Goal: Task Accomplishment & Management: Use online tool/utility

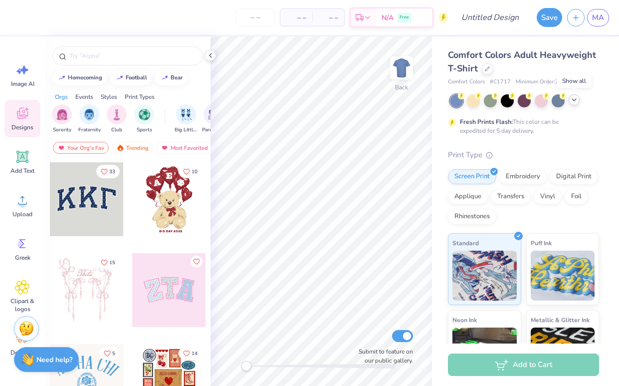
click at [574, 99] on icon at bounding box center [574, 100] width 8 height 8
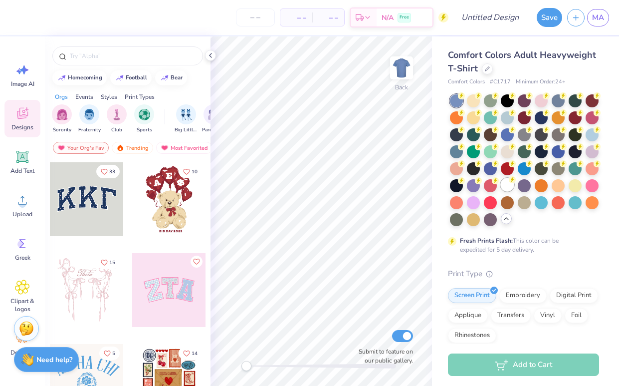
click at [506, 179] on div at bounding box center [507, 184] width 13 height 13
click at [505, 221] on icon at bounding box center [506, 218] width 8 height 8
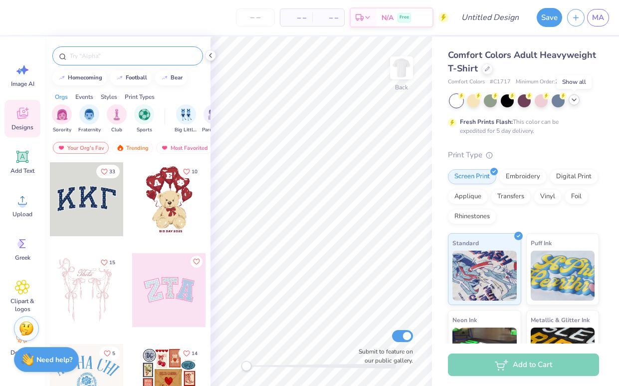
click at [115, 54] on input "text" at bounding box center [133, 56] width 128 height 10
type input "parents"
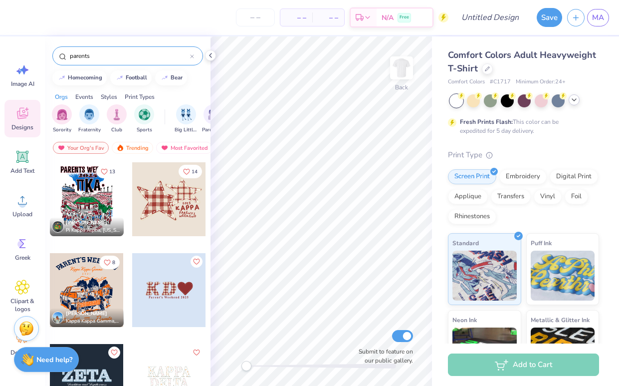
click at [171, 226] on div at bounding box center [169, 199] width 74 height 74
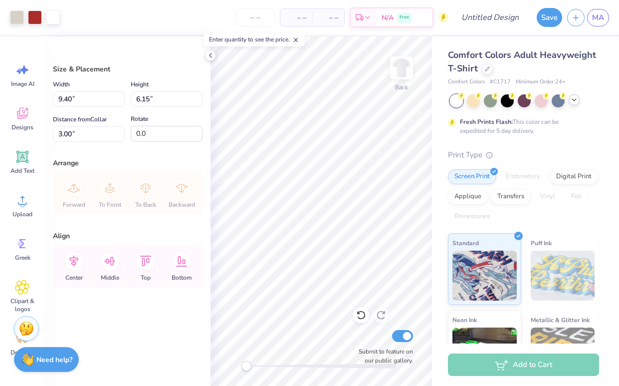
click at [572, 99] on icon at bounding box center [574, 100] width 8 height 8
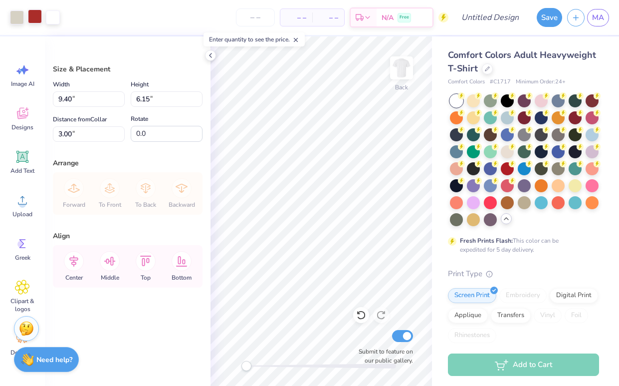
click at [36, 17] on div at bounding box center [35, 16] width 14 height 14
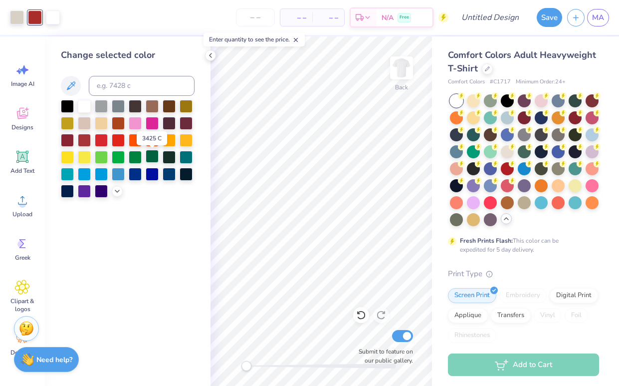
click at [150, 159] on div at bounding box center [152, 156] width 13 height 13
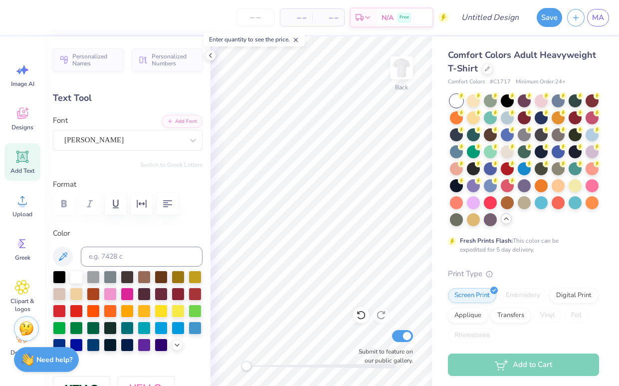
scroll to position [0, 1]
type textarea "SENIORS"
type input "0.0"
type input "4.06"
type input "1.01"
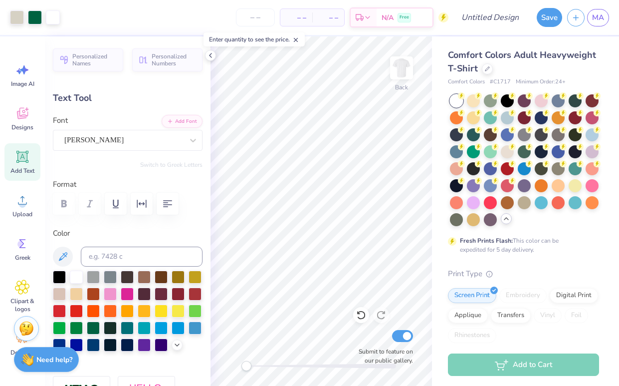
type input "7.01"
type input "0.0"
type input "2.39"
type input "0.49"
type input "8.18"
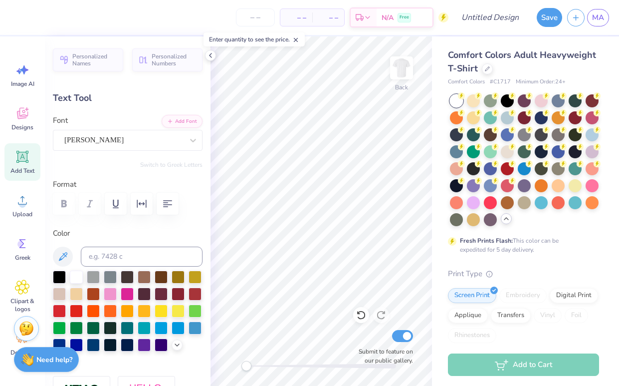
type input "0.0"
type input "2.25"
type input "0.52"
type input "7.77"
type input "0.0"
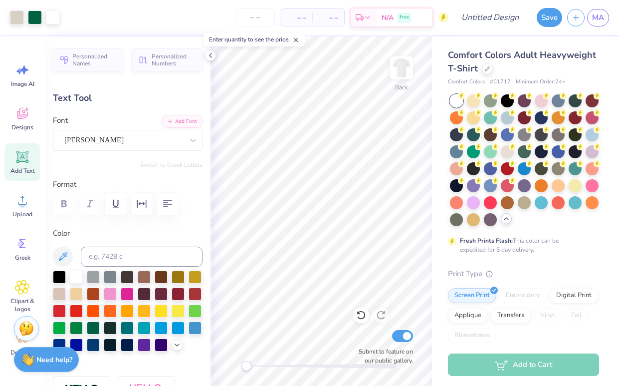
type input "4.06"
type input "1.01"
type input "6.91"
type input "0.0"
type input "1.14"
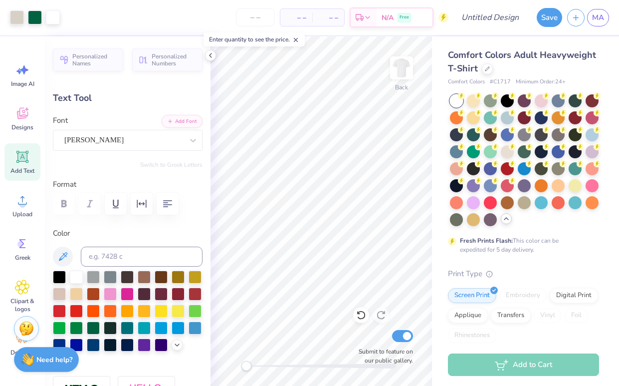
type input "0.41"
type input "6.44"
type input "4.0"
type textarea "2026"
type input "0.0"
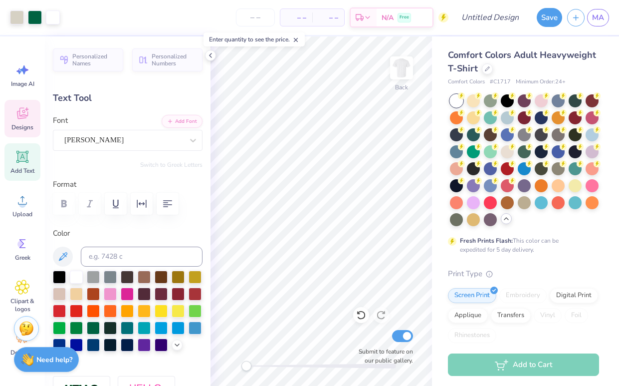
click at [31, 116] on div "Designs" at bounding box center [22, 118] width 36 height 37
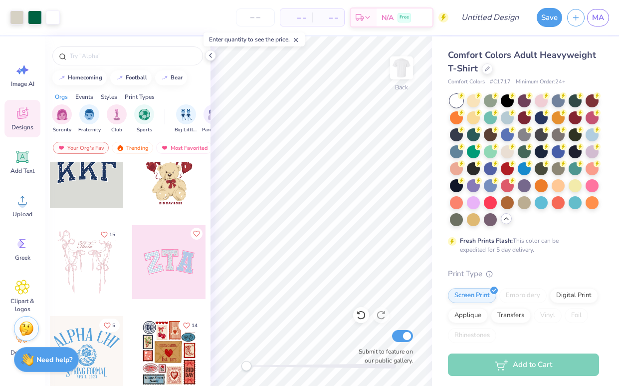
scroll to position [387, 0]
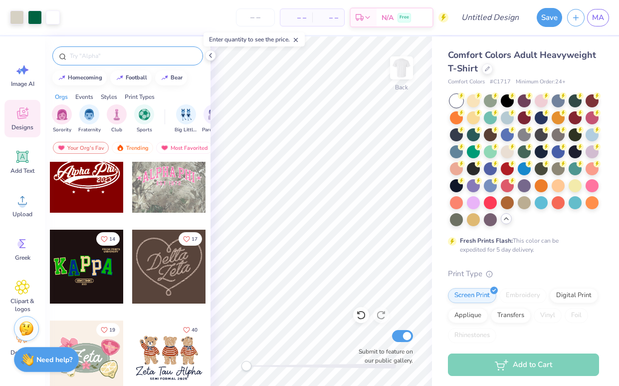
click at [82, 59] on input "text" at bounding box center [133, 56] width 128 height 10
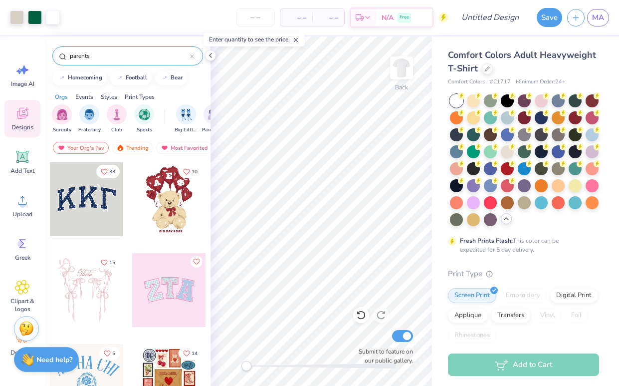
type input "parents"
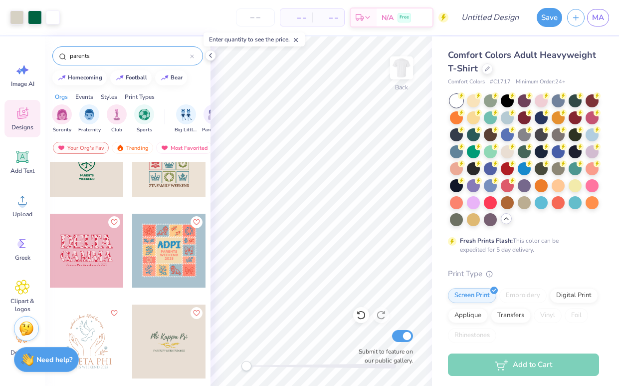
scroll to position [4521, 0]
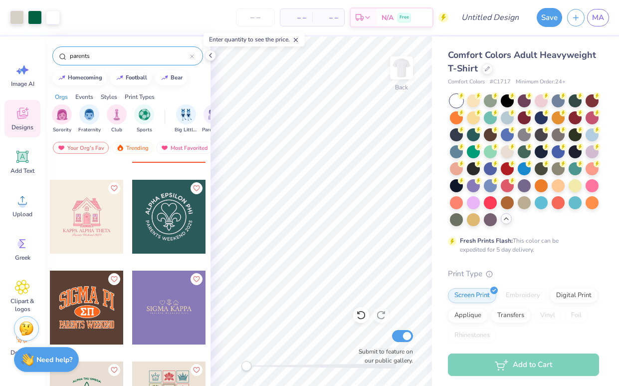
click at [173, 192] on div at bounding box center [169, 217] width 74 height 74
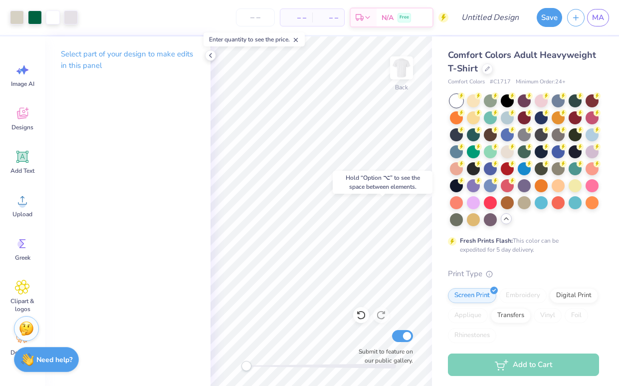
click at [393, 191] on body "Art colors – – Per Item – – Total Est. Delivery N/A Free Design Title Save MA I…" at bounding box center [309, 193] width 619 height 386
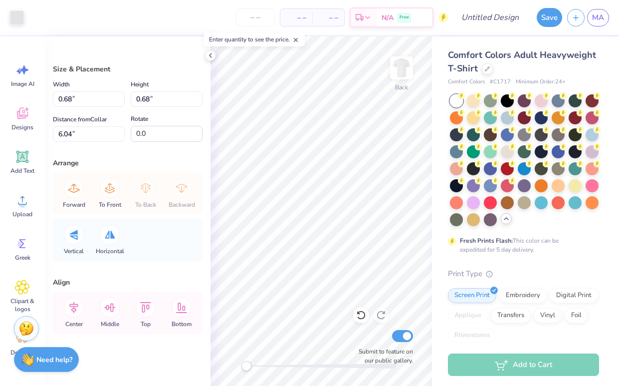
type input "0.58"
type input "0.54"
type input "7.54"
type input "0.50"
type input "0.57"
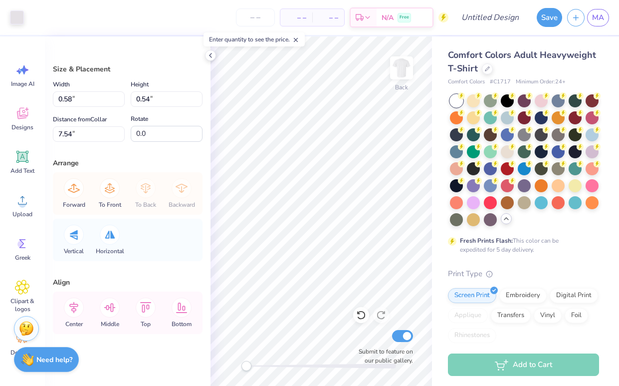
type input "6.54"
type input "0.43"
type input "0.54"
type input "5.30"
click at [15, 17] on div at bounding box center [17, 16] width 14 height 14
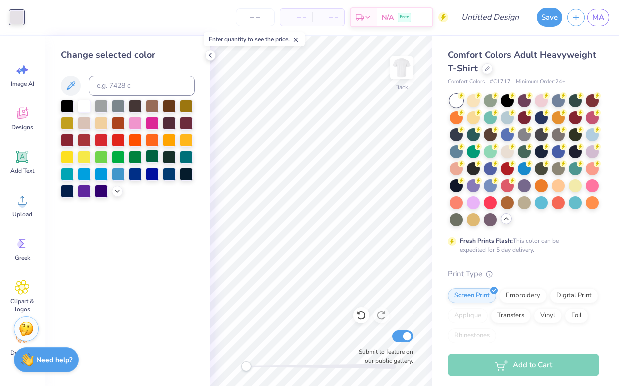
click at [151, 156] on div at bounding box center [152, 156] width 13 height 13
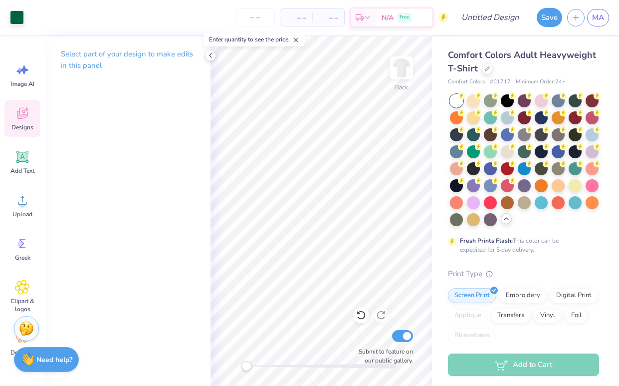
click at [22, 114] on icon at bounding box center [22, 113] width 15 height 15
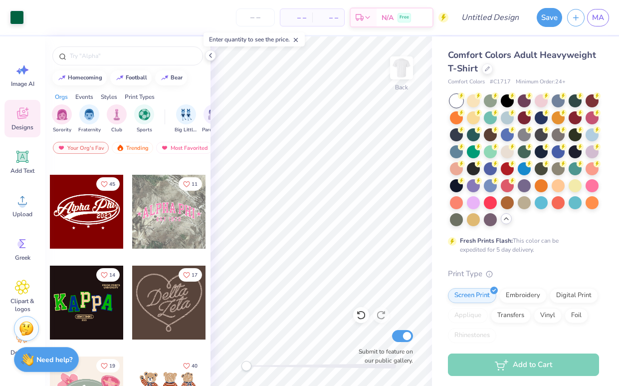
scroll to position [352, 0]
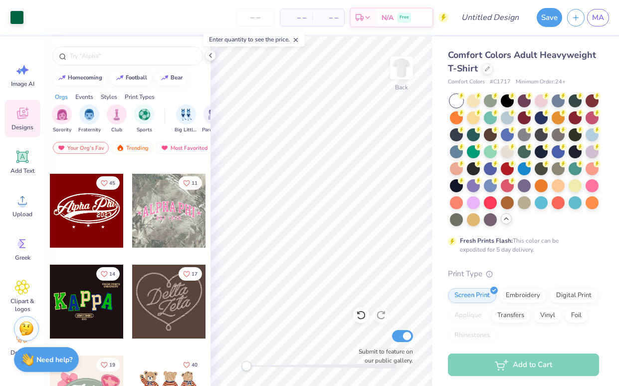
click at [83, 195] on div at bounding box center [87, 211] width 74 height 74
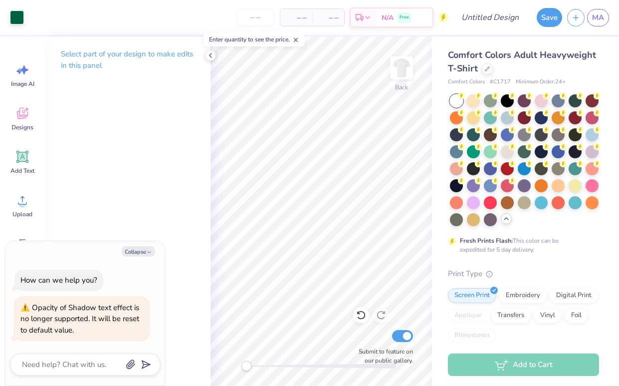
type textarea "x"
